Goal: Go to known website: Access a specific website the user already knows

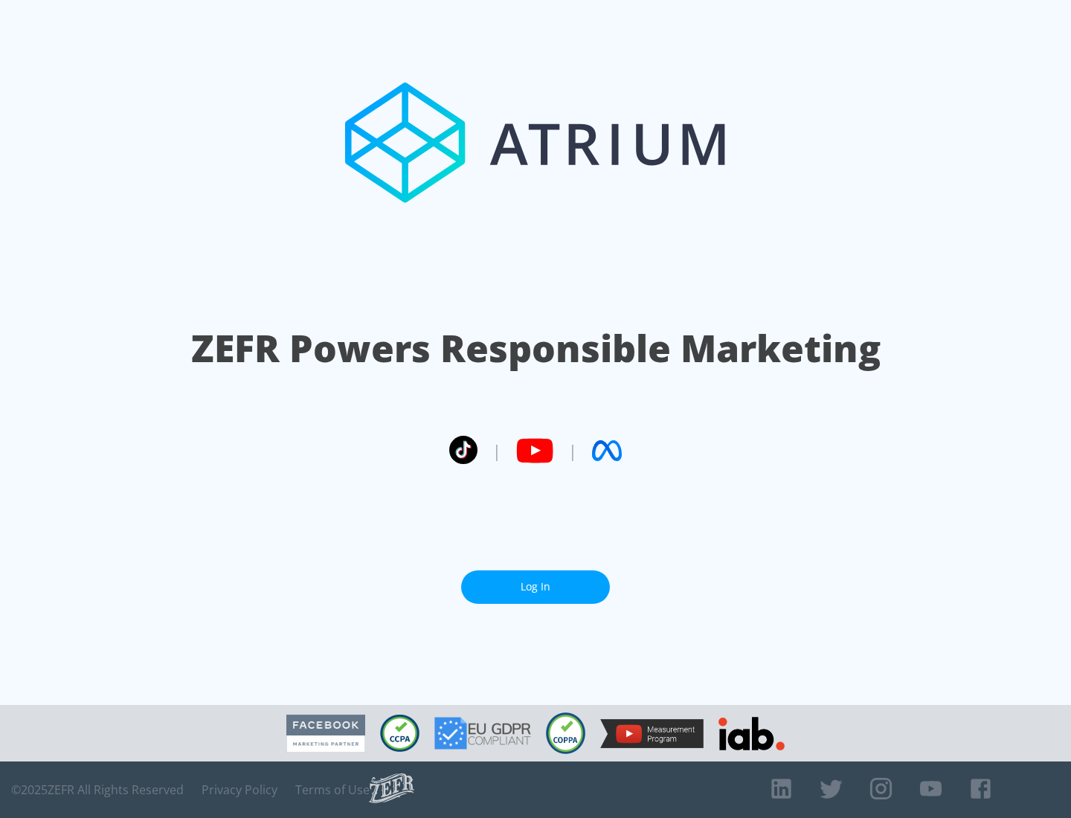
click at [536, 587] on link "Log In" at bounding box center [535, 587] width 149 height 33
